Goal: Task Accomplishment & Management: Use online tool/utility

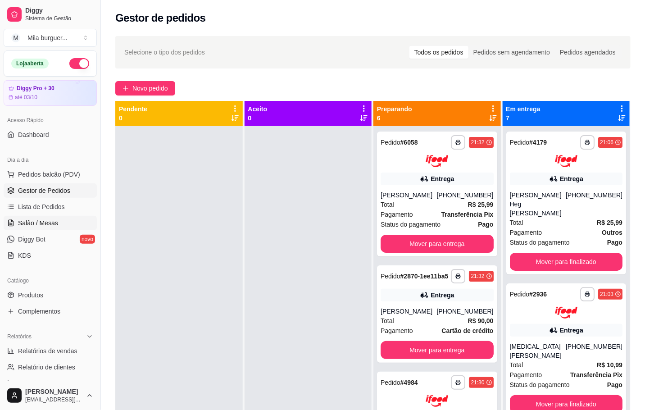
click at [41, 227] on span "Salão / Mesas" at bounding box center [38, 222] width 40 height 9
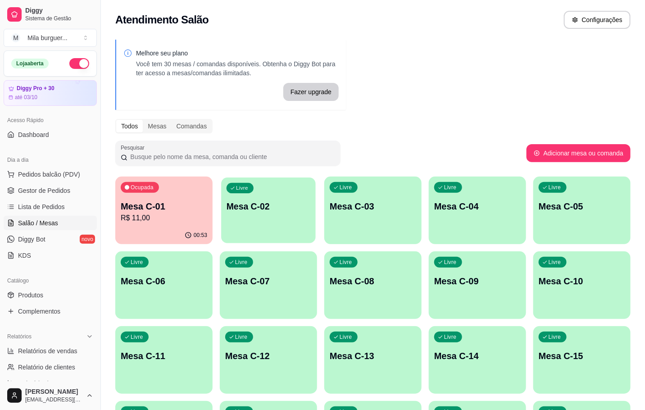
click at [284, 205] on p "Mesa C-02" at bounding box center [269, 206] width 84 height 12
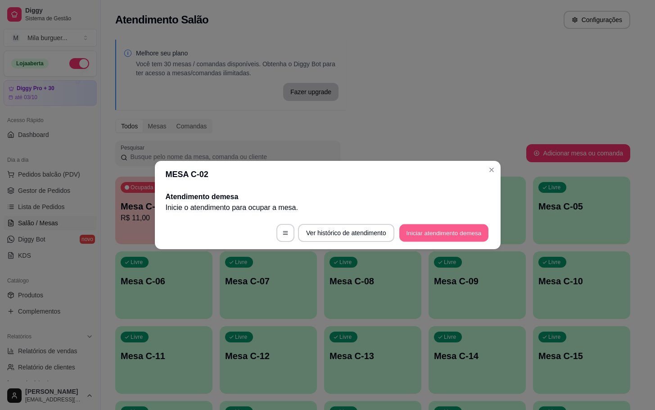
click at [430, 237] on button "Iniciar atendimento de mesa" at bounding box center [444, 233] width 89 height 18
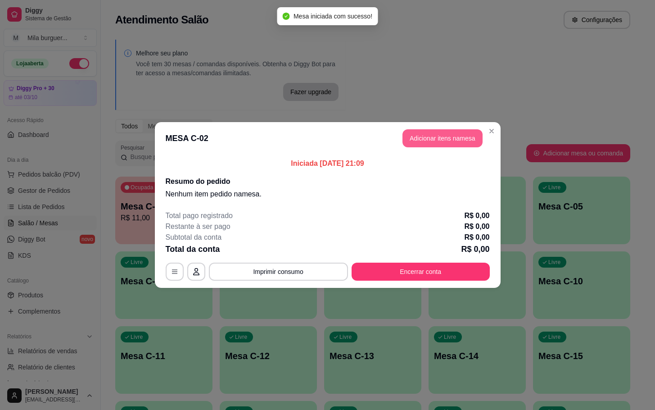
click at [421, 134] on button "Adicionar itens na mesa" at bounding box center [443, 138] width 80 height 18
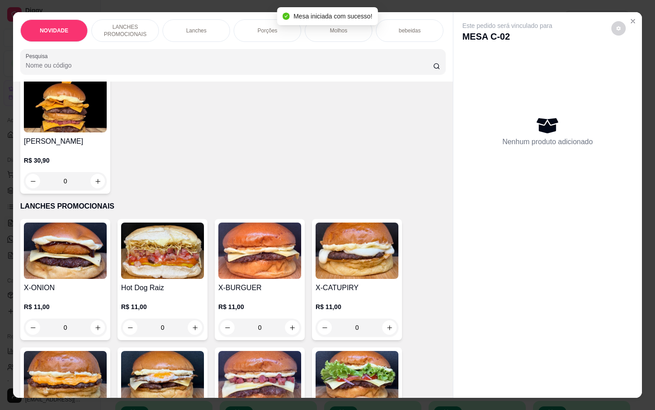
scroll to position [203, 0]
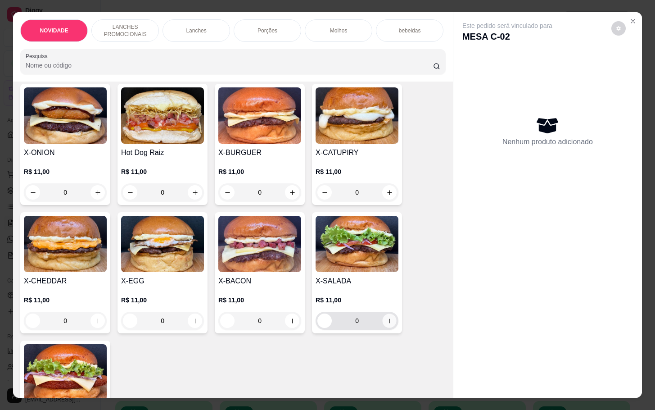
click at [391, 327] on button "increase-product-quantity" at bounding box center [390, 321] width 14 height 14
type input "1"
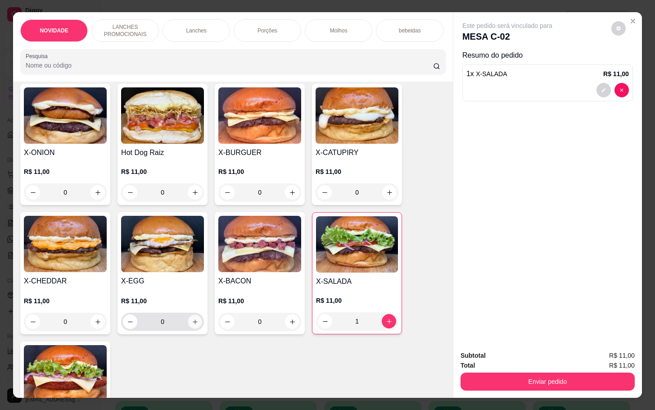
click at [192, 324] on icon "increase-product-quantity" at bounding box center [195, 321] width 7 height 7
type input "1"
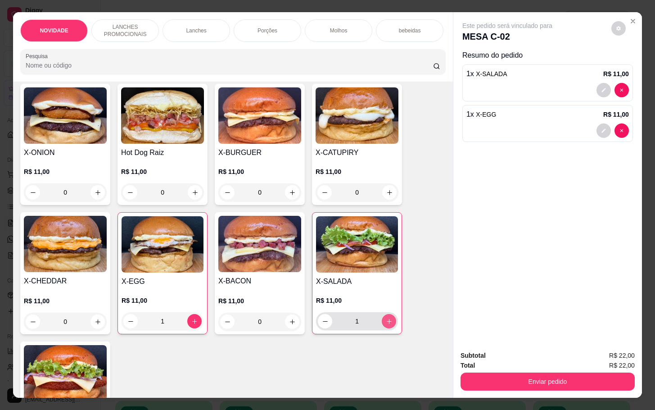
click at [386, 325] on icon "increase-product-quantity" at bounding box center [389, 321] width 7 height 7
type input "4"
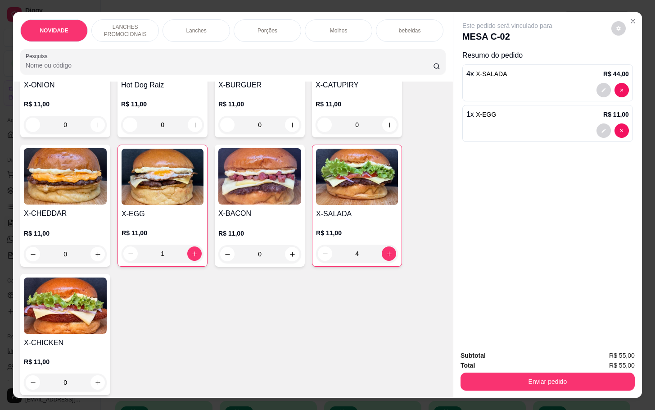
scroll to position [338, 0]
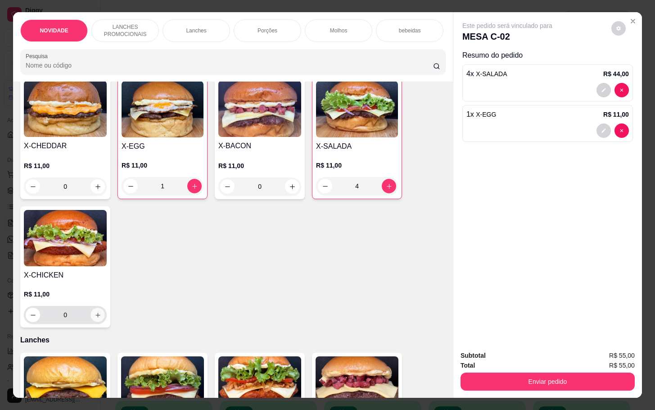
click at [98, 322] on button "increase-product-quantity" at bounding box center [98, 315] width 14 height 14
type input "1"
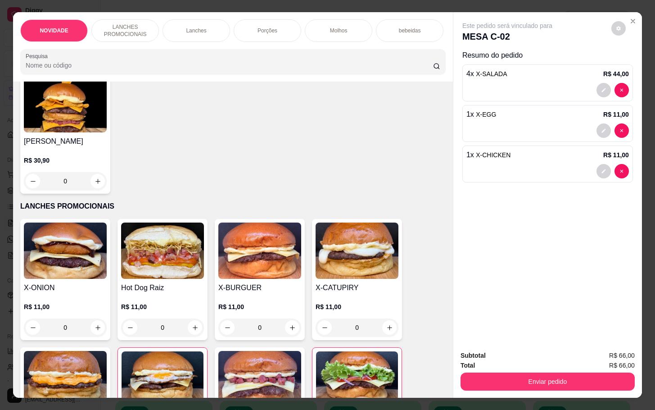
scroll to position [0, 0]
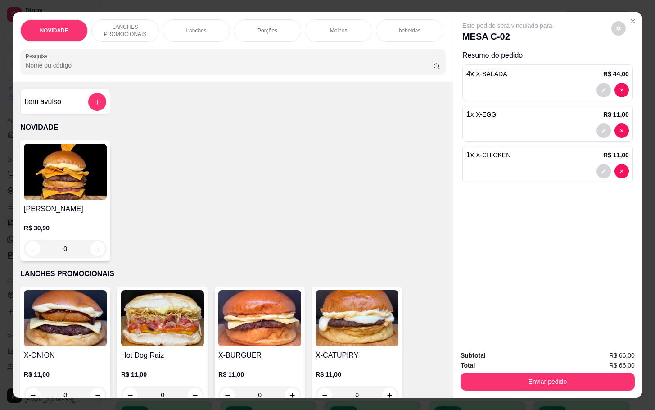
click at [409, 27] on p "bebeidas" at bounding box center [410, 30] width 22 height 7
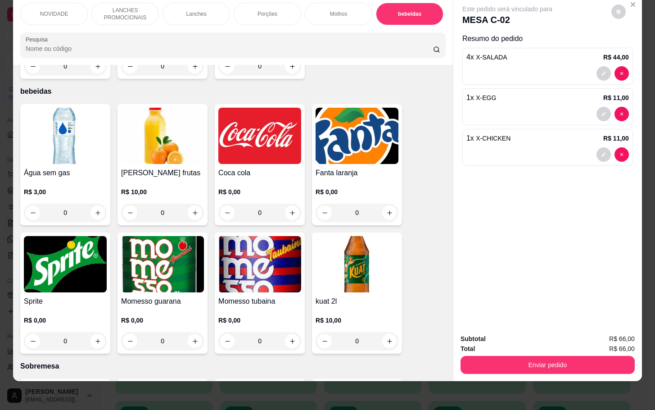
click at [286, 332] on div "0" at bounding box center [259, 341] width 83 height 18
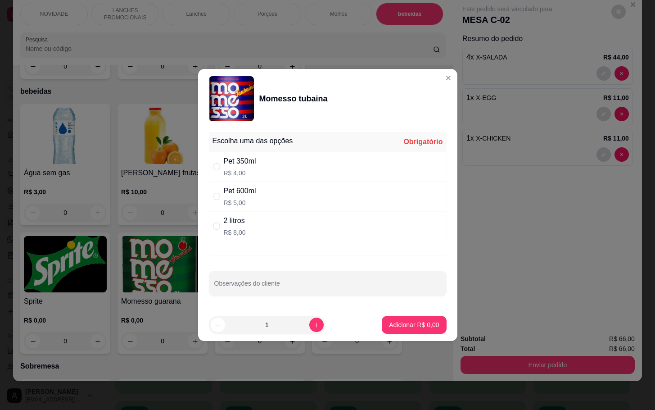
click at [220, 234] on div "2 litros R$ 8,00" at bounding box center [328, 226] width 238 height 30
radio input "true"
click at [391, 318] on button "Adicionar R$ 8,00" at bounding box center [414, 325] width 63 height 18
type input "1"
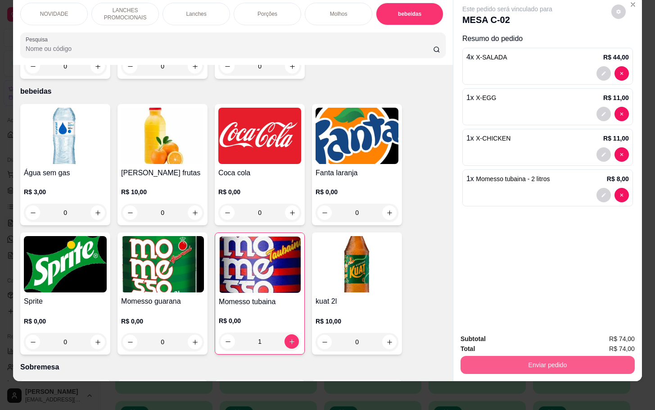
click at [504, 357] on button "Enviar pedido" at bounding box center [548, 365] width 174 height 18
click at [542, 332] on button "Não registrar e enviar pedido" at bounding box center [517, 332] width 94 height 17
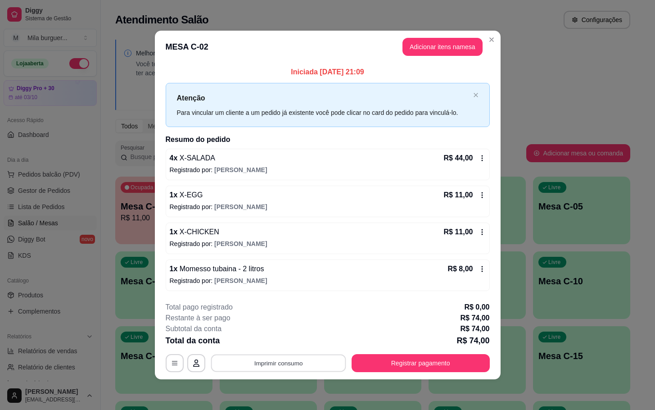
click at [318, 361] on button "Imprimir consumo" at bounding box center [278, 363] width 135 height 18
click at [295, 341] on button "IMPRESSORA" at bounding box center [281, 343] width 65 height 14
click at [292, 361] on button "Imprimir consumo" at bounding box center [278, 363] width 139 height 18
click at [285, 345] on button "IMPRESSORA" at bounding box center [281, 343] width 63 height 14
click at [452, 38] on button "Adicionar itens na mesa" at bounding box center [442, 47] width 77 height 18
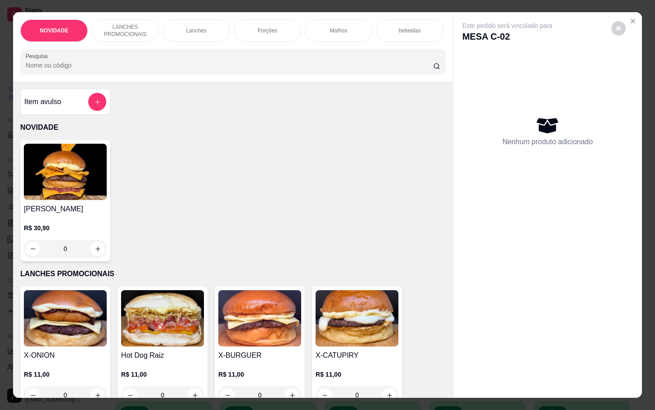
click at [377, 19] on div "bebeidas" at bounding box center [410, 30] width 68 height 23
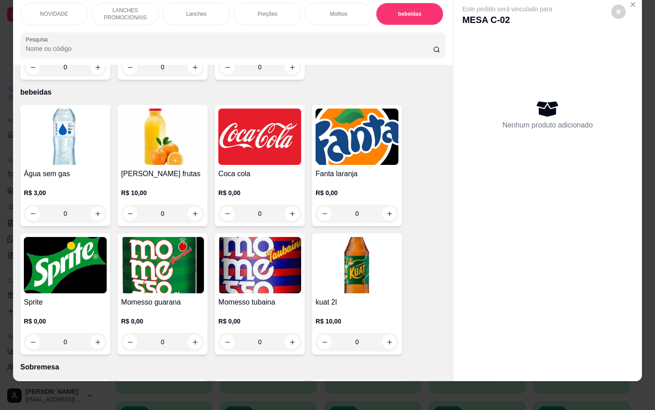
click at [294, 205] on div "0" at bounding box center [259, 214] width 83 height 18
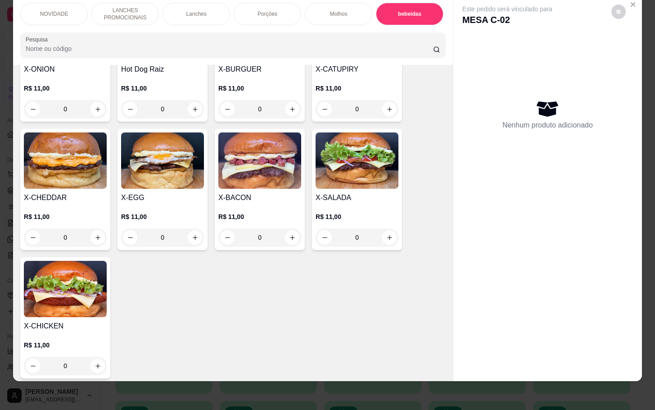
scroll to position [0, 0]
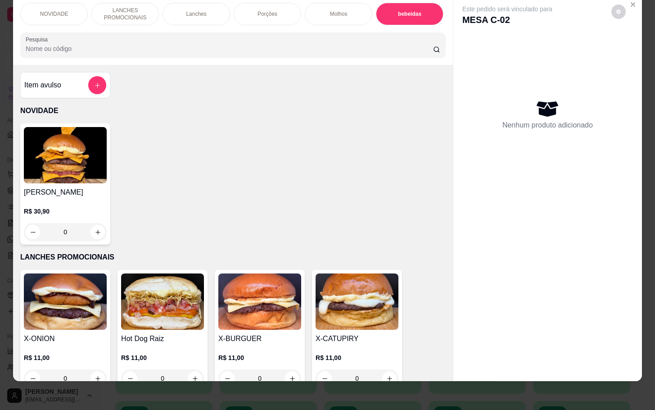
click at [84, 76] on div "Item avulso" at bounding box center [65, 85] width 90 height 26
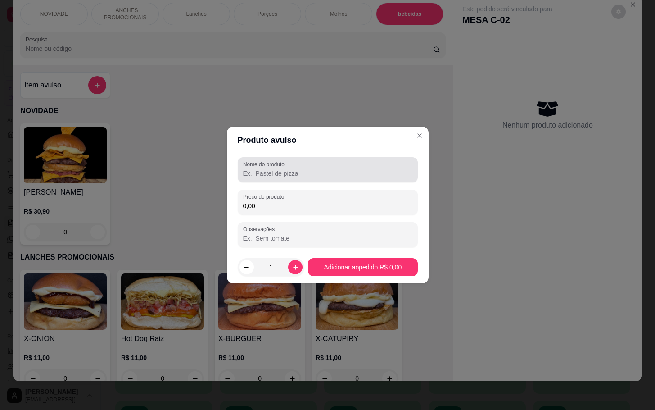
click at [288, 172] on input "Nome do produto" at bounding box center [327, 173] width 169 height 9
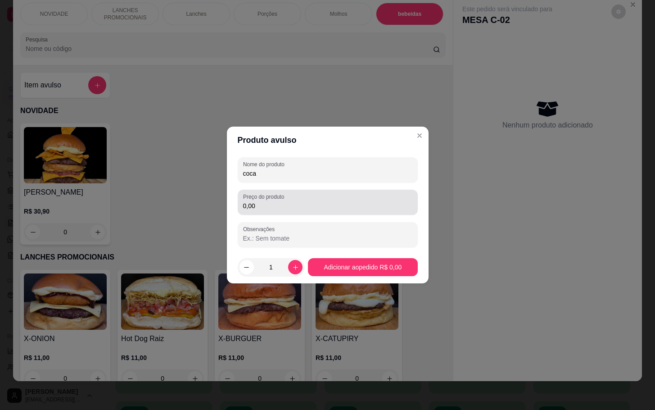
type input "coca"
click at [283, 202] on input "0,00" at bounding box center [327, 205] width 169 height 9
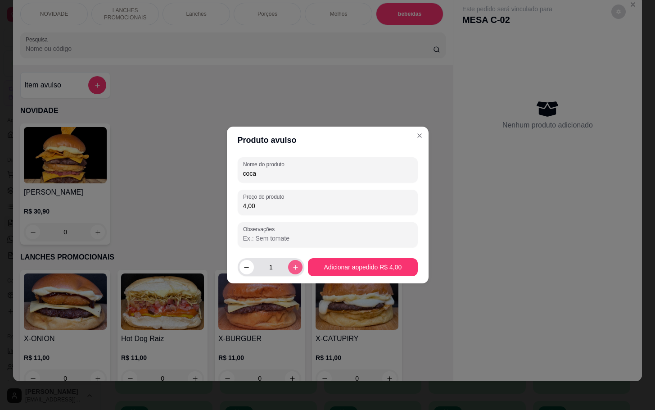
type input "4,00"
click at [296, 270] on button "increase-product-quantity" at bounding box center [295, 267] width 14 height 14
type input "2"
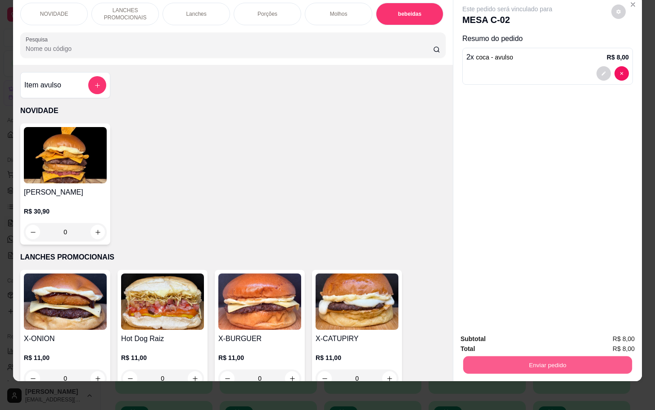
click at [546, 356] on button "Enviar pedido" at bounding box center [548, 365] width 169 height 18
click at [549, 333] on button "Não registrar e enviar pedido" at bounding box center [517, 332] width 94 height 17
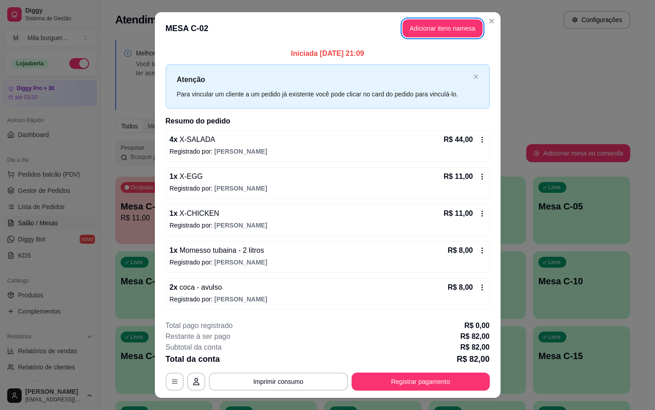
scroll to position [18, 0]
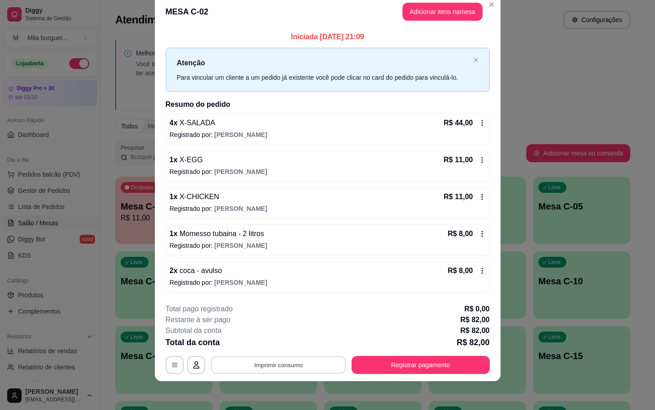
click at [292, 356] on button "Imprimir consumo" at bounding box center [278, 365] width 135 height 18
click at [291, 369] on button "Imprimir consumo" at bounding box center [278, 365] width 135 height 18
click at [291, 345] on button "IMPRESSORA" at bounding box center [276, 344] width 63 height 14
click at [407, 364] on button "Registrar pagamento" at bounding box center [421, 365] width 138 height 18
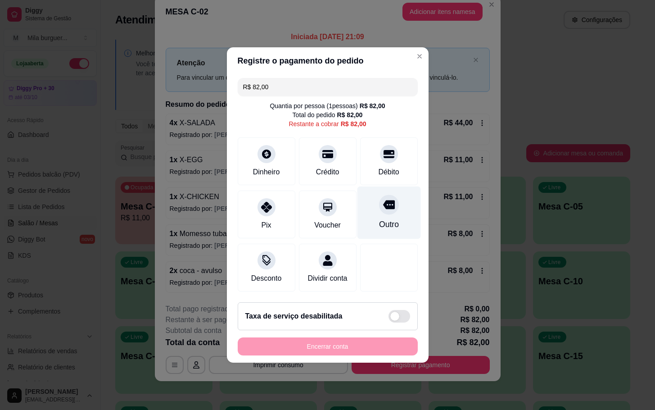
click at [379, 218] on div "Outro" at bounding box center [389, 224] width 20 height 12
type input "R$ 0,00"
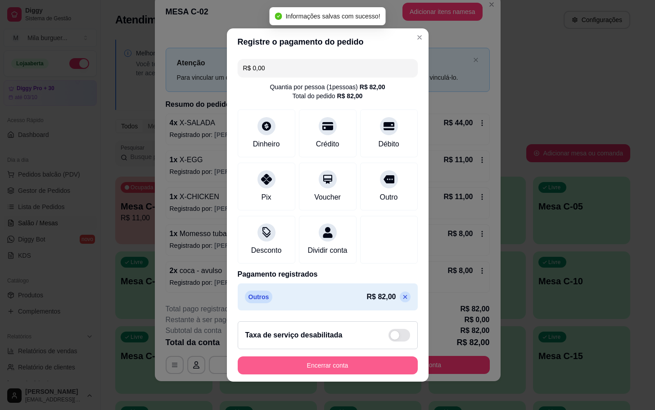
click at [356, 372] on button "Encerrar conta" at bounding box center [328, 365] width 180 height 18
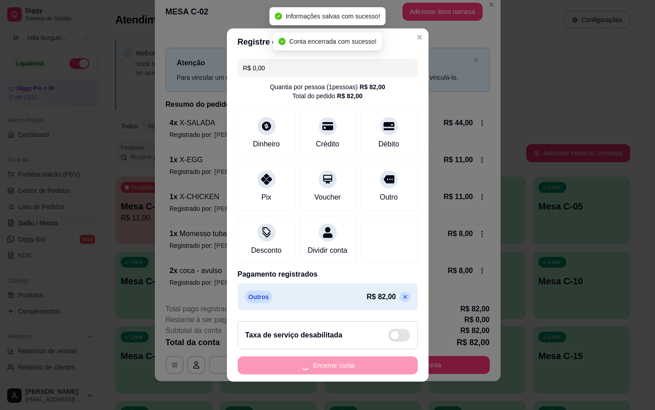
scroll to position [0, 0]
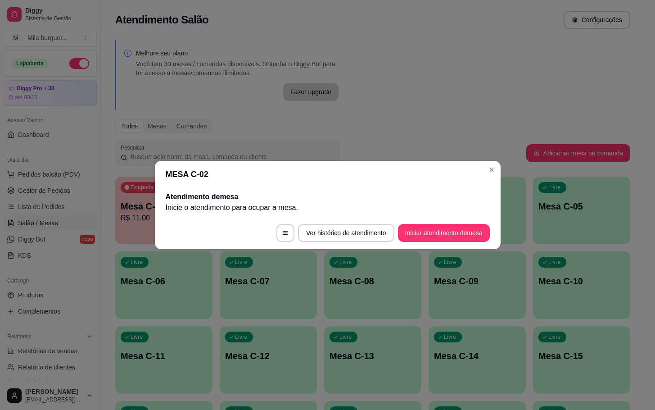
click at [484, 166] on header "MESA C-02" at bounding box center [328, 174] width 346 height 27
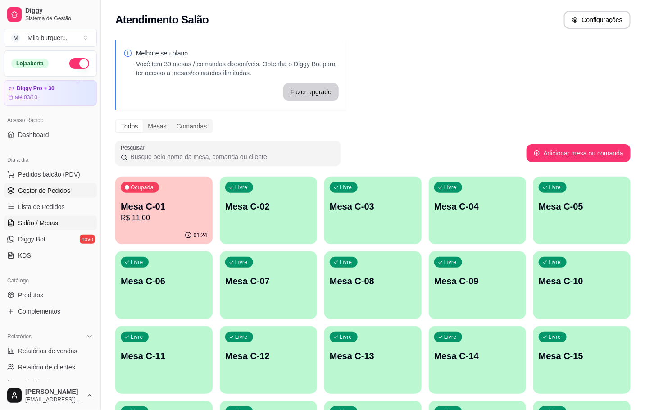
click at [32, 189] on span "Gestor de Pedidos" at bounding box center [44, 190] width 52 height 9
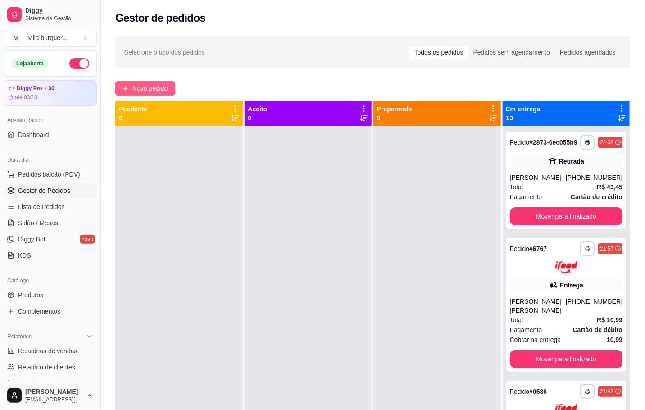
click at [156, 82] on button "Novo pedido" at bounding box center [145, 88] width 60 height 14
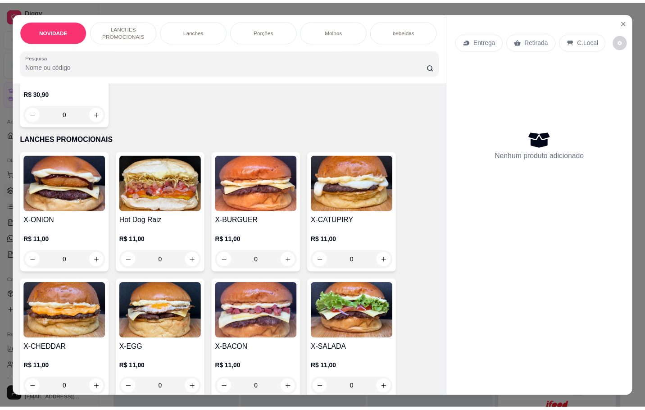
scroll to position [270, 0]
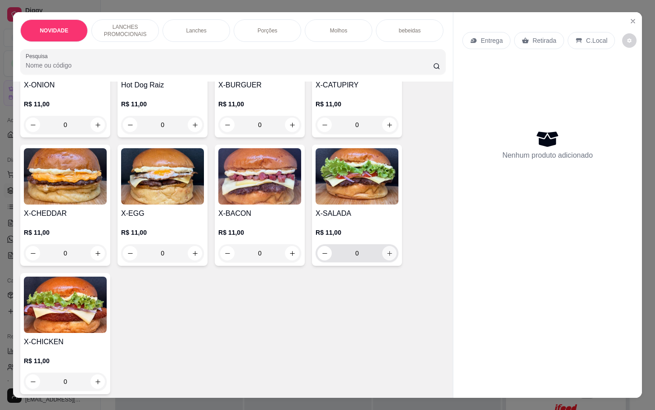
click at [390, 257] on button "increase-product-quantity" at bounding box center [389, 253] width 14 height 14
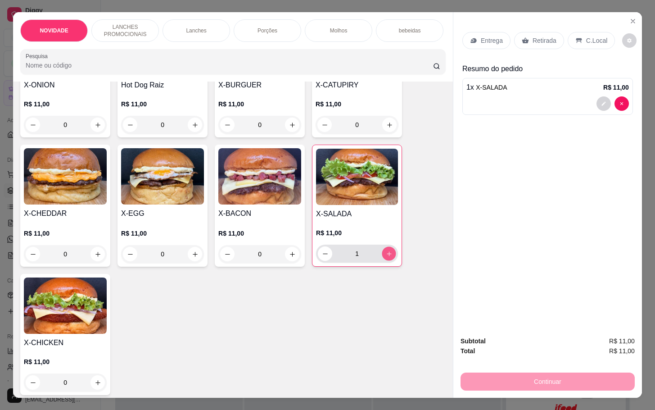
click at [386, 257] on icon "increase-product-quantity" at bounding box center [389, 253] width 7 height 7
type input "2"
click at [526, 32] on div "Retirada" at bounding box center [539, 40] width 50 height 17
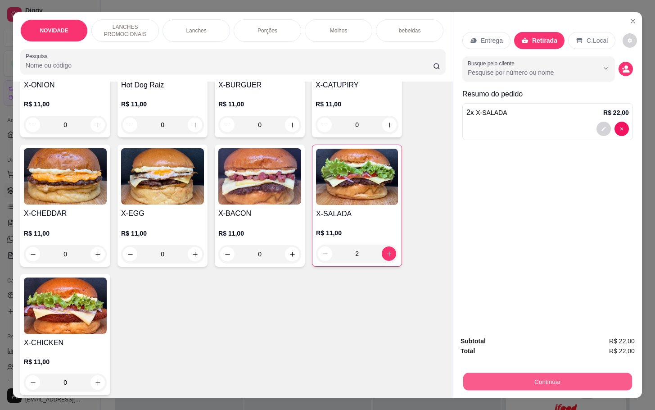
click at [559, 380] on button "Continuar" at bounding box center [548, 382] width 169 height 18
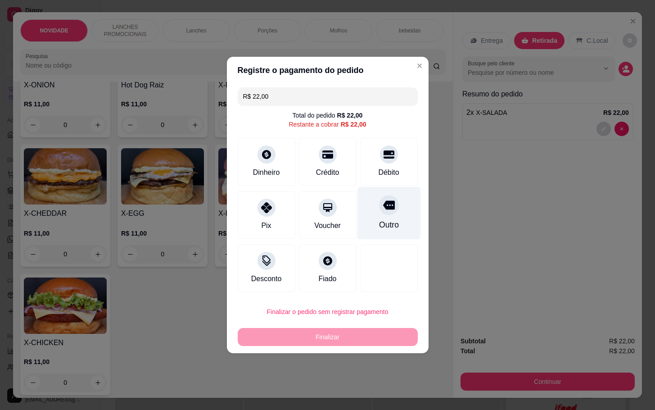
click at [383, 207] on icon at bounding box center [389, 205] width 12 height 9
type input "R$ 0,00"
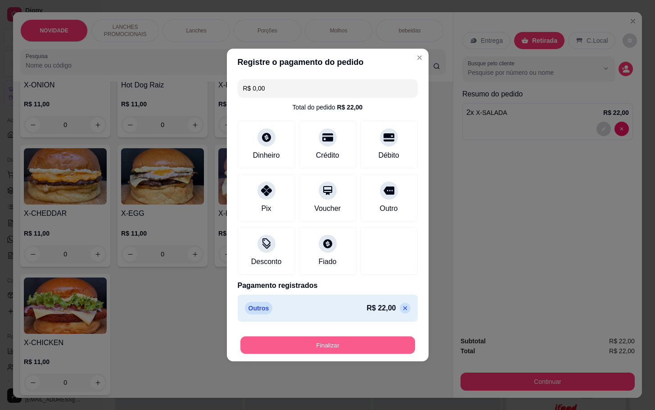
click at [346, 339] on button "Finalizar" at bounding box center [328, 345] width 175 height 18
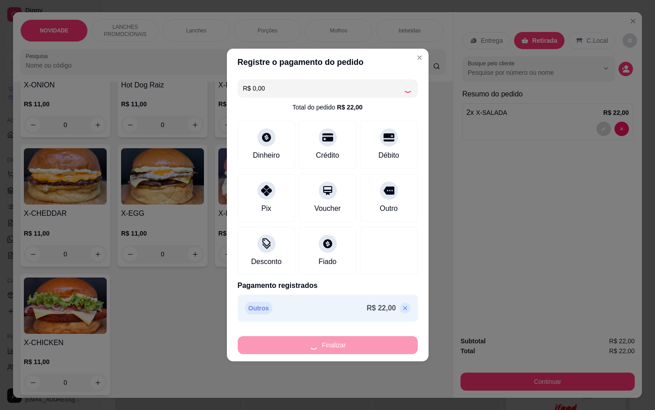
type input "0"
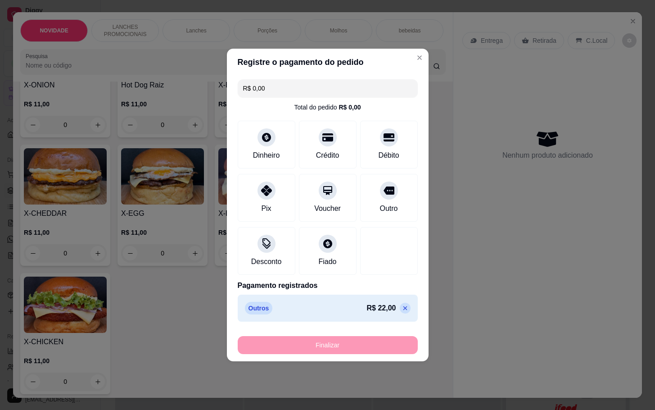
type input "-R$ 22,00"
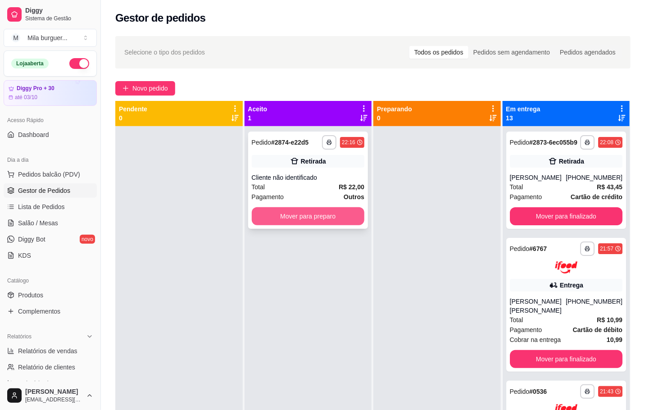
click at [342, 214] on button "Mover para preparo" at bounding box center [308, 216] width 113 height 18
